Goal: Task Accomplishment & Management: Manage account settings

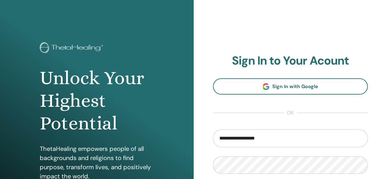
type input "**********"
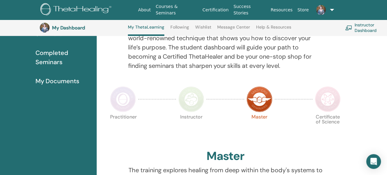
scroll to position [87, 0]
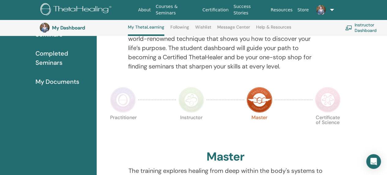
click at [194, 101] on img at bounding box center [192, 100] width 26 height 26
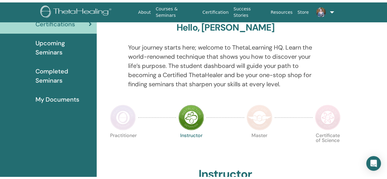
scroll to position [10, 0]
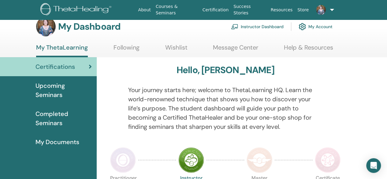
click at [271, 162] on img at bounding box center [260, 160] width 26 height 26
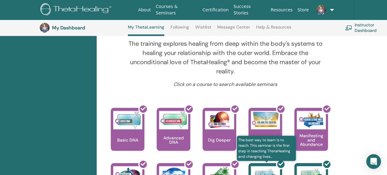
scroll to position [130, 0]
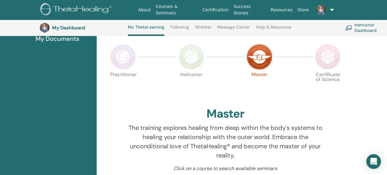
click at [192, 56] on img at bounding box center [192, 57] width 26 height 26
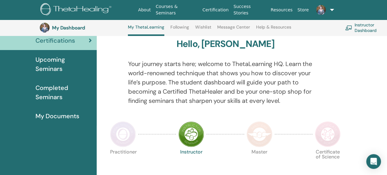
scroll to position [53, 0]
click at [330, 9] on link at bounding box center [324, 10] width 25 height 20
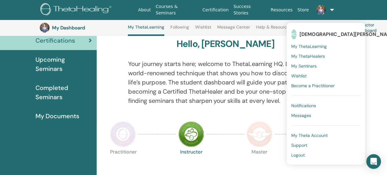
click at [303, 153] on span "Logout" at bounding box center [298, 155] width 13 height 6
